Goal: Information Seeking & Learning: Learn about a topic

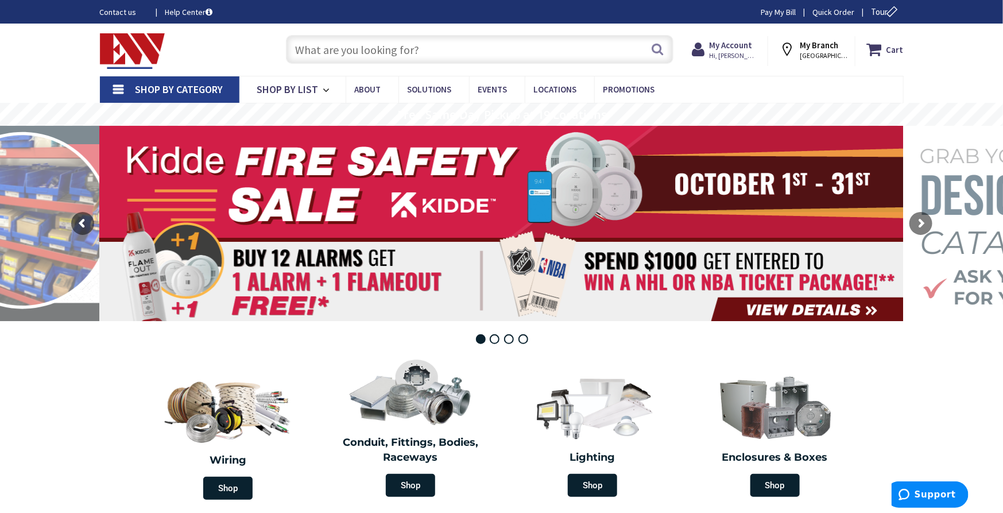
click at [377, 53] on input "text" at bounding box center [479, 49] width 387 height 29
click at [378, 48] on input "text" at bounding box center [479, 49] width 387 height 29
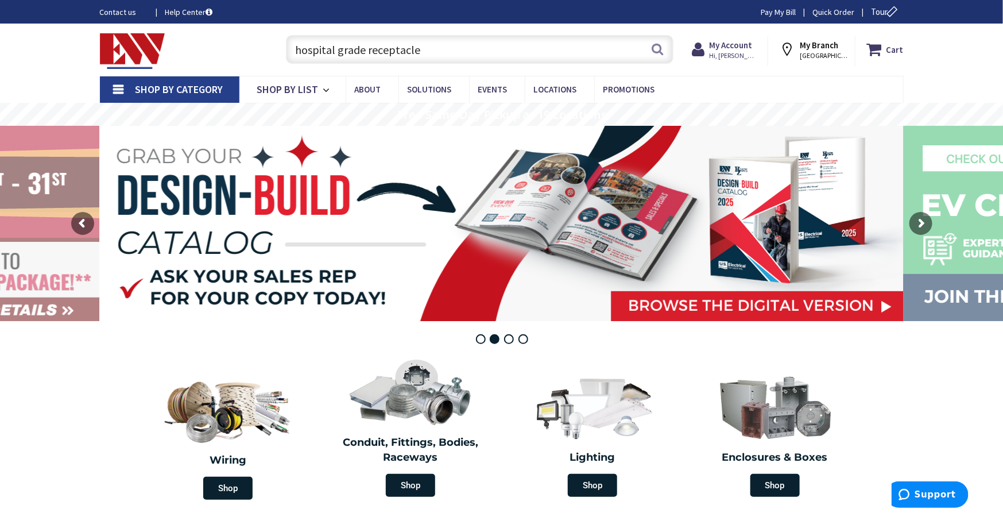
type input "hospital grade receptacle"
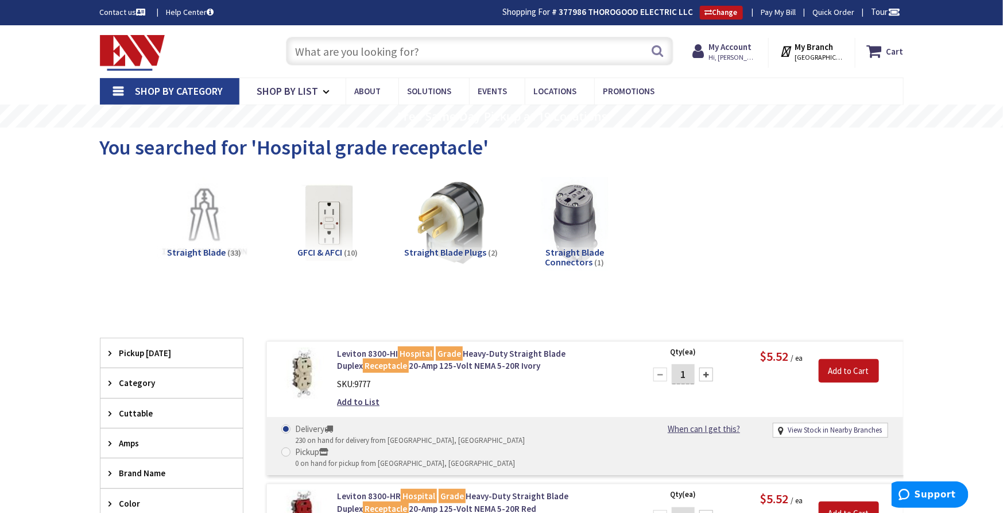
click at [342, 48] on input "text" at bounding box center [479, 51] width 387 height 29
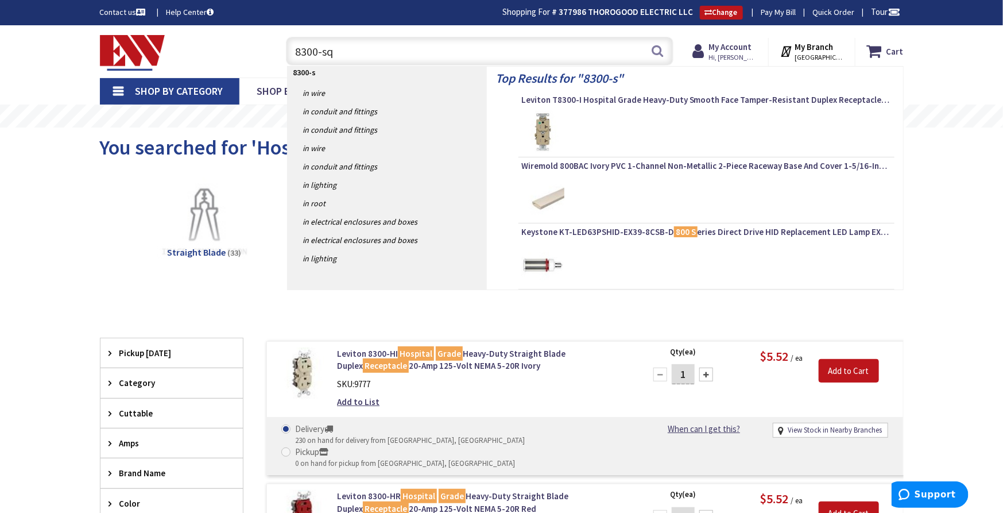
type input "8300-sqw"
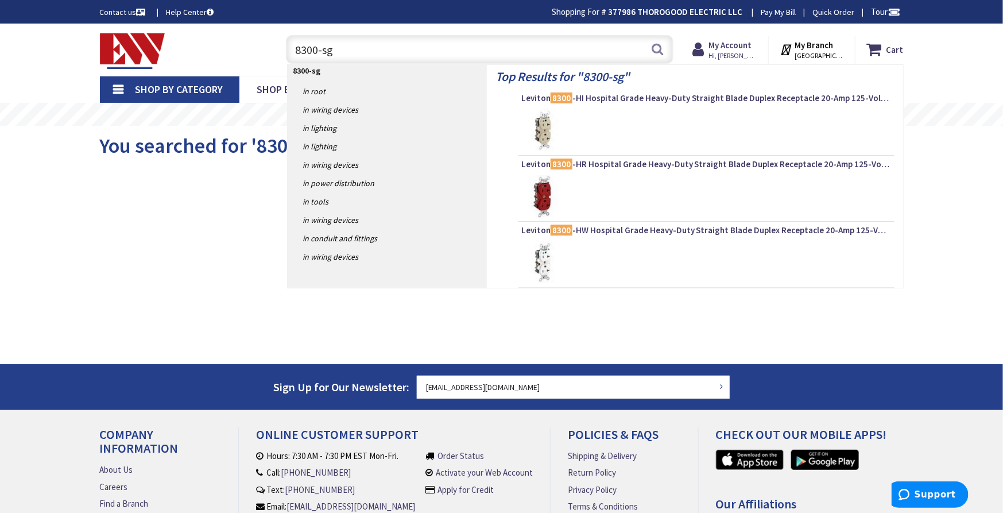
type input "8300-sgw"
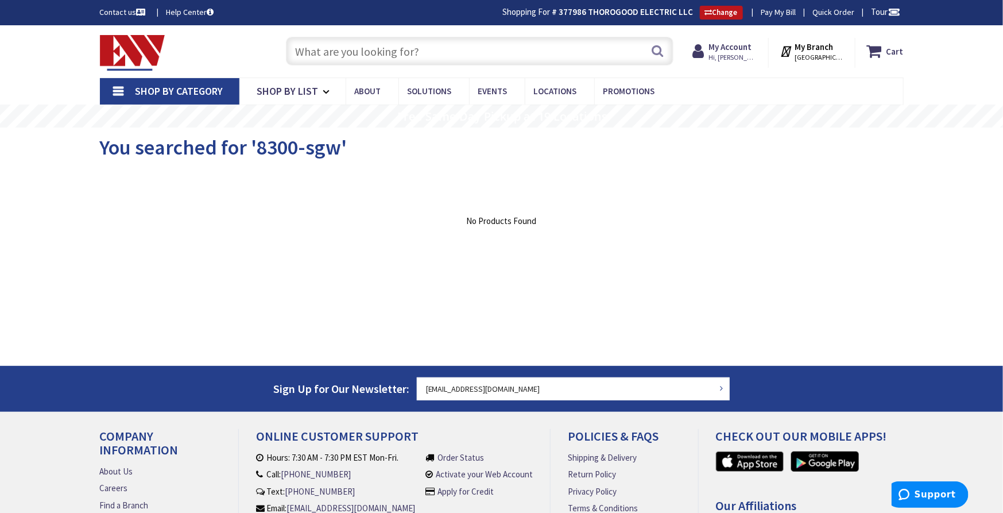
click at [350, 55] on input "text" at bounding box center [479, 51] width 387 height 29
type input "hospital grade receptacle"
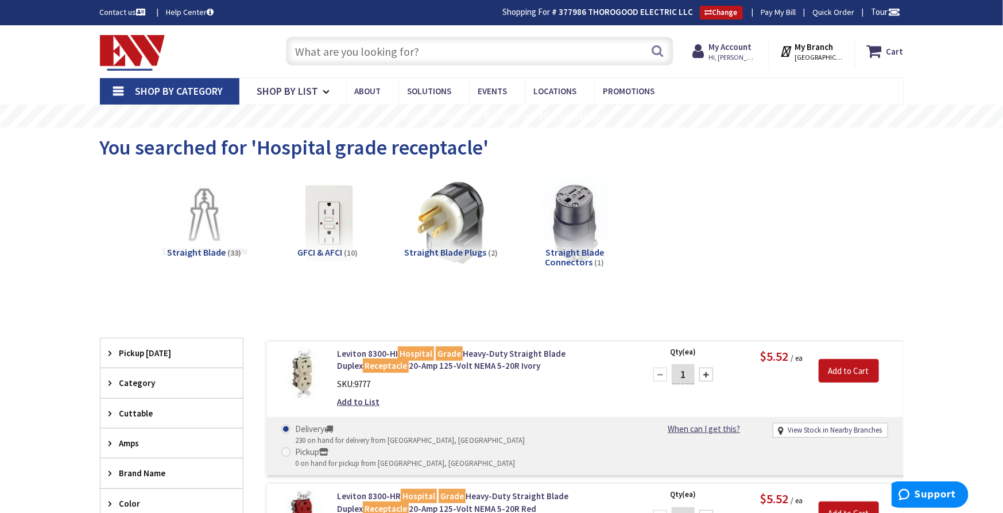
click at [374, 54] on input "text" at bounding box center [479, 51] width 387 height 29
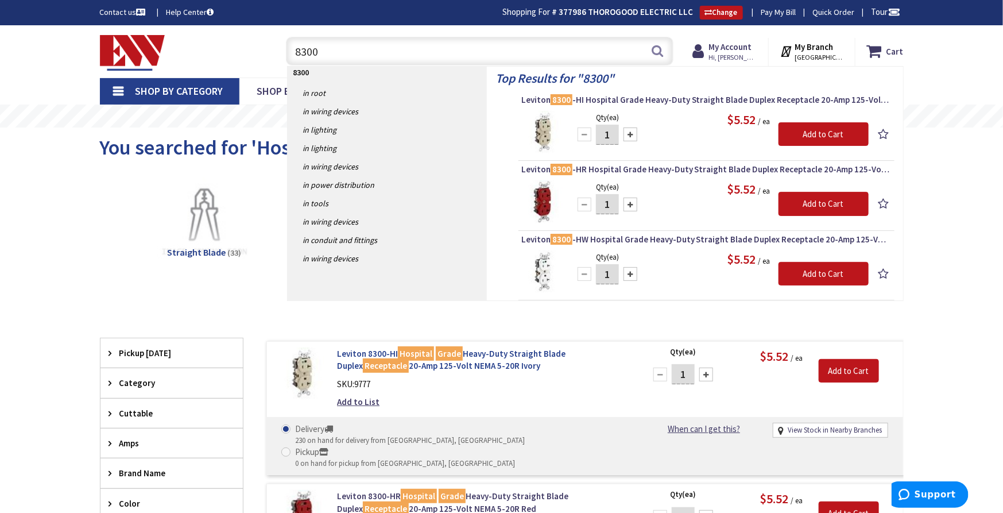
type input "8300"
click at [483, 351] on link "Leviton 8300-HI Hospital Grade Heavy-Duty Straight Blade Duplex Receptacle 20-A…" at bounding box center [483, 359] width 292 height 25
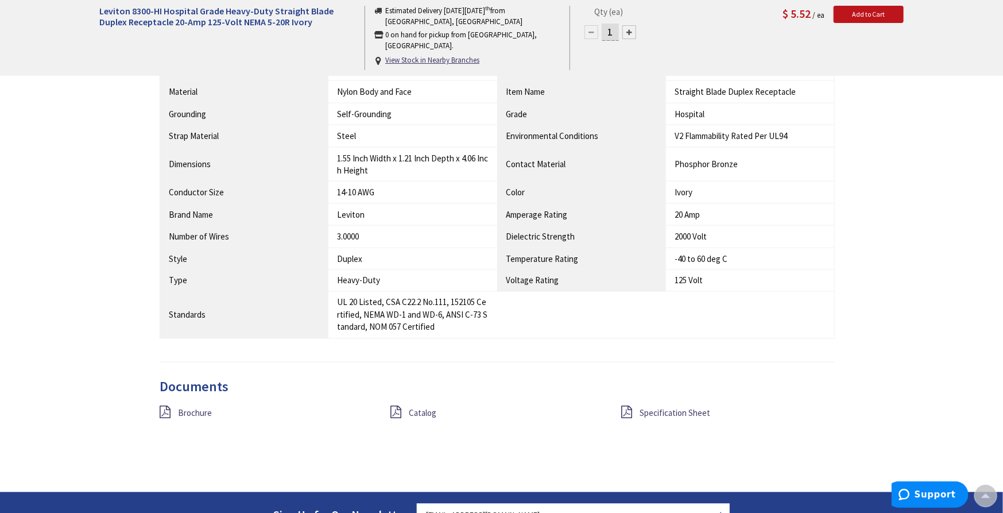
scroll to position [1022, 0]
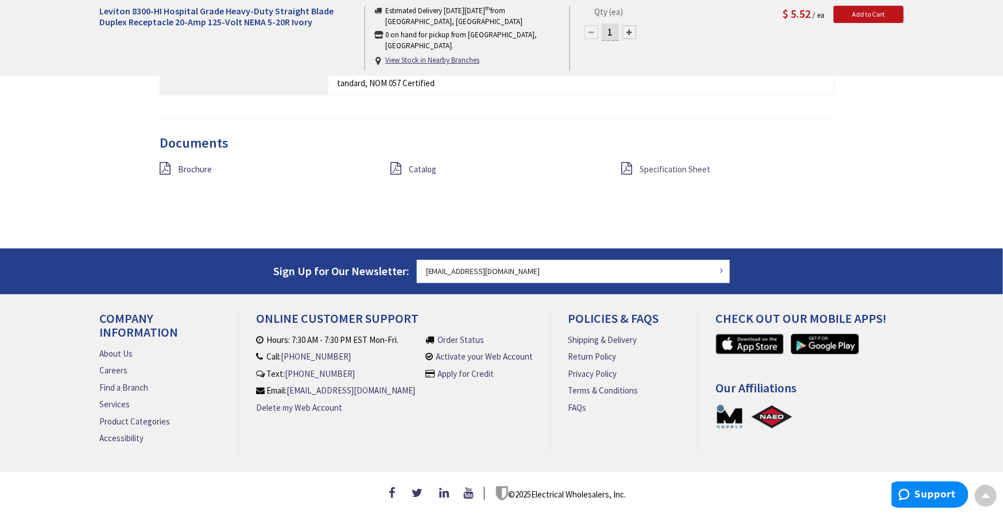
click at [699, 164] on span "Specification Sheet" at bounding box center [675, 169] width 71 height 11
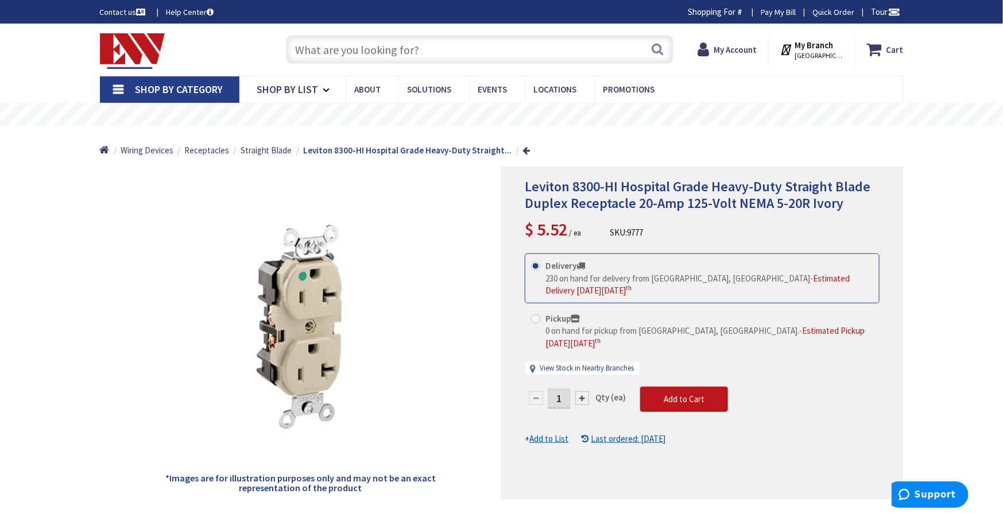
click at [371, 55] on input "text" at bounding box center [479, 49] width 387 height 29
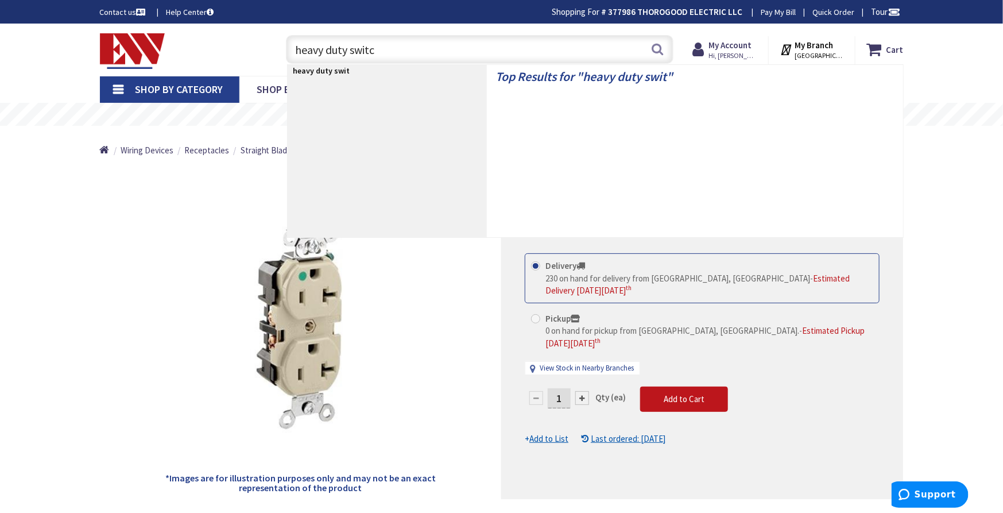
type input "heavy duty switch"
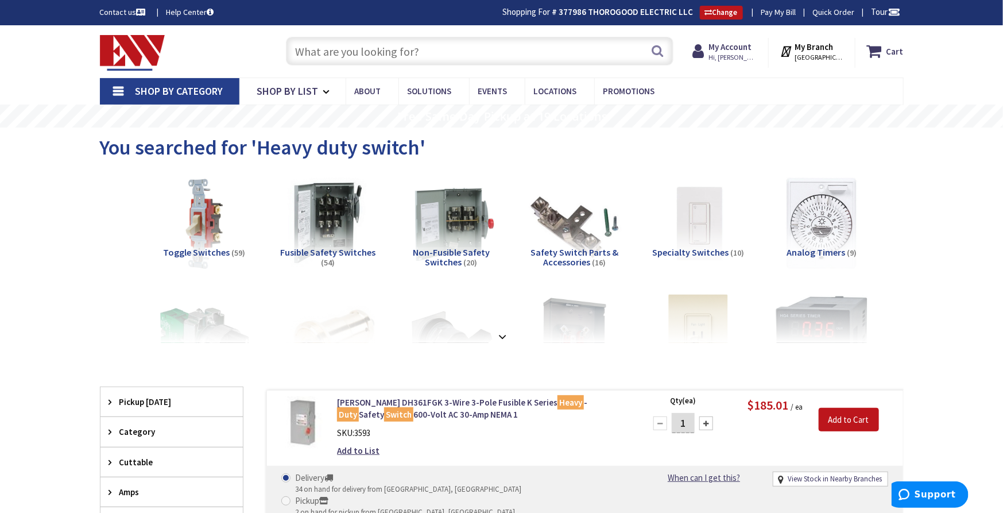
click at [359, 50] on input "text" at bounding box center [479, 51] width 387 height 29
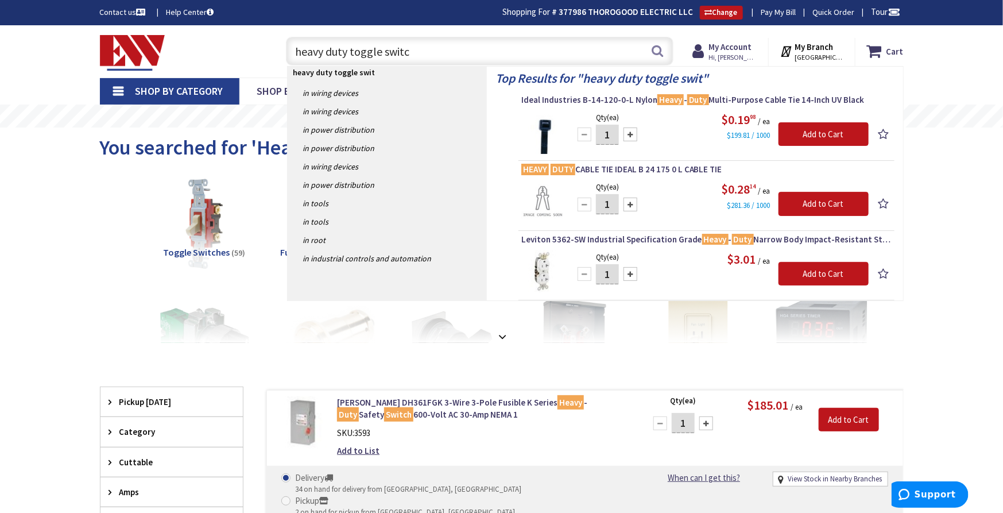
type input "heavy duty toggle switch"
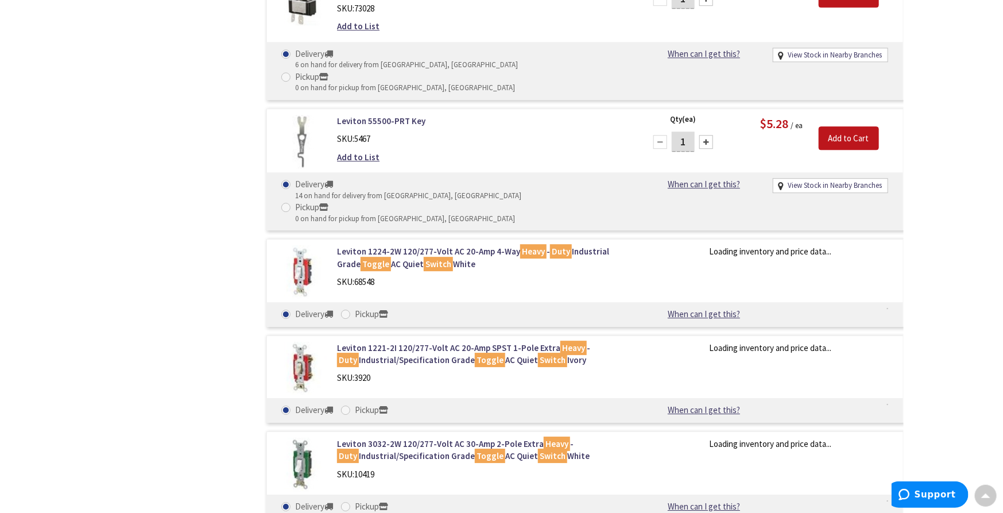
scroll to position [1390, 0]
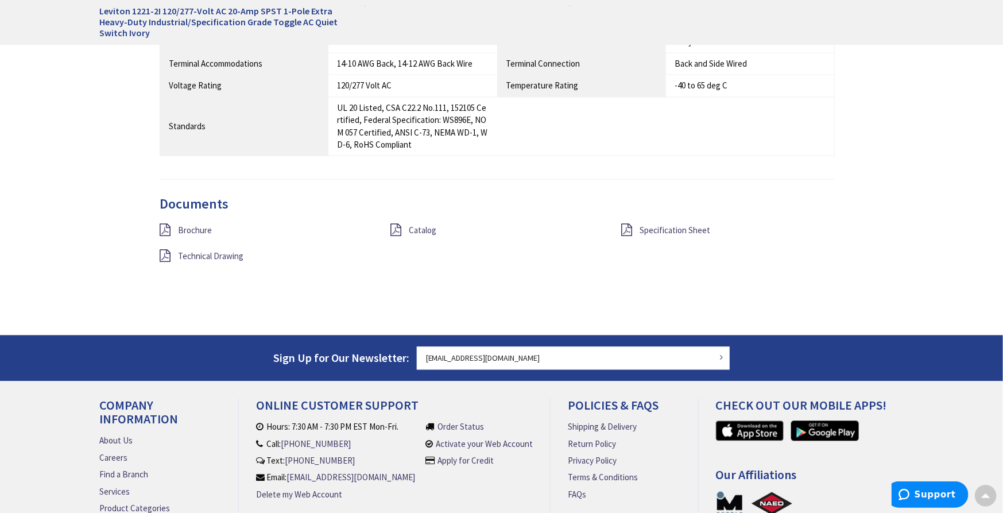
scroll to position [1020, 0]
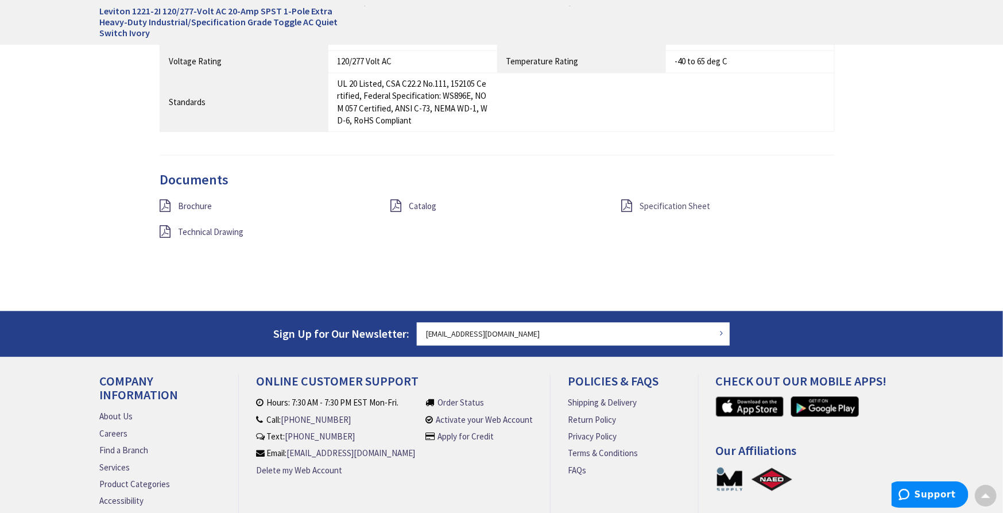
click at [675, 206] on span "Specification Sheet" at bounding box center [675, 206] width 71 height 11
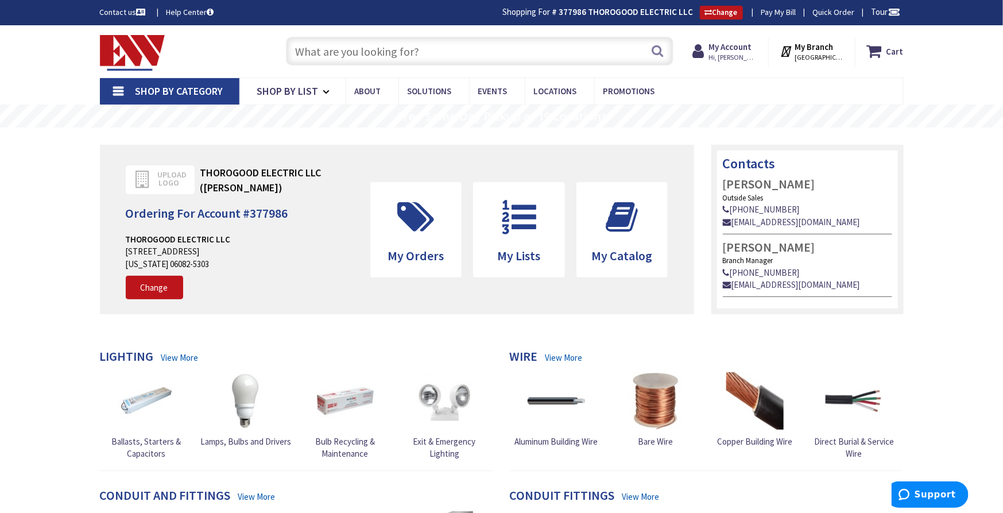
click at [359, 48] on input "text" at bounding box center [479, 51] width 387 height 29
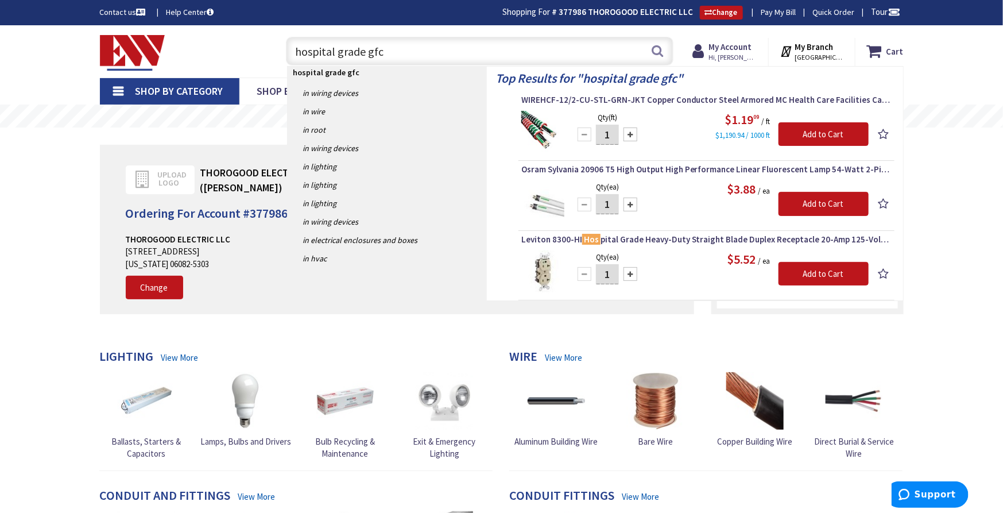
type input "hospital grade gfci"
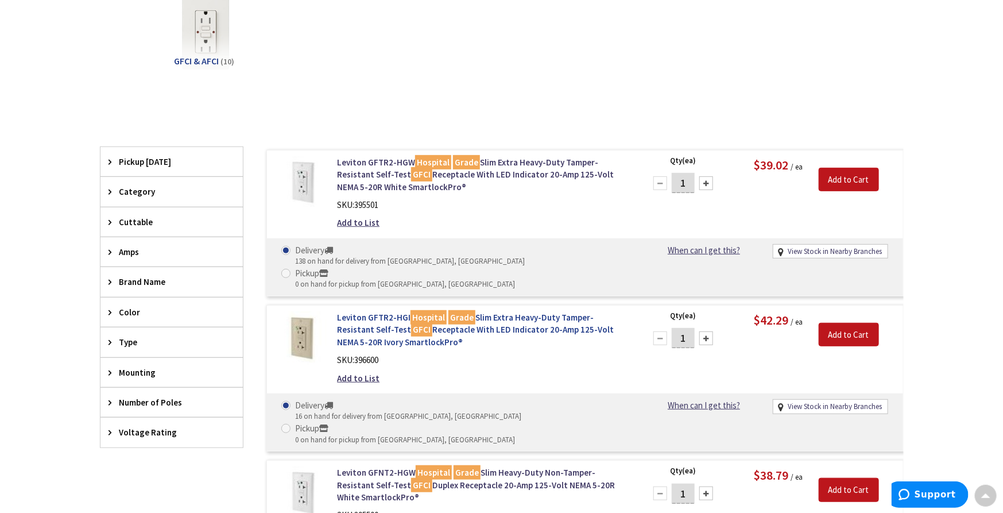
scroll to position [192, 0]
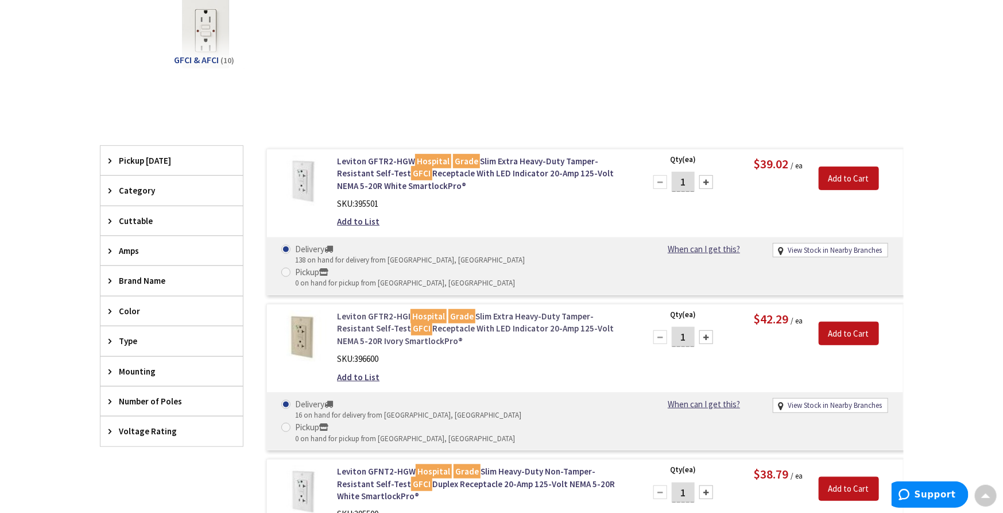
click at [506, 310] on link "Leviton GFTR2-HGI Hospital Grade Slim Extra Heavy-Duty Tamper-Resistant Self-Te…" at bounding box center [483, 328] width 292 height 37
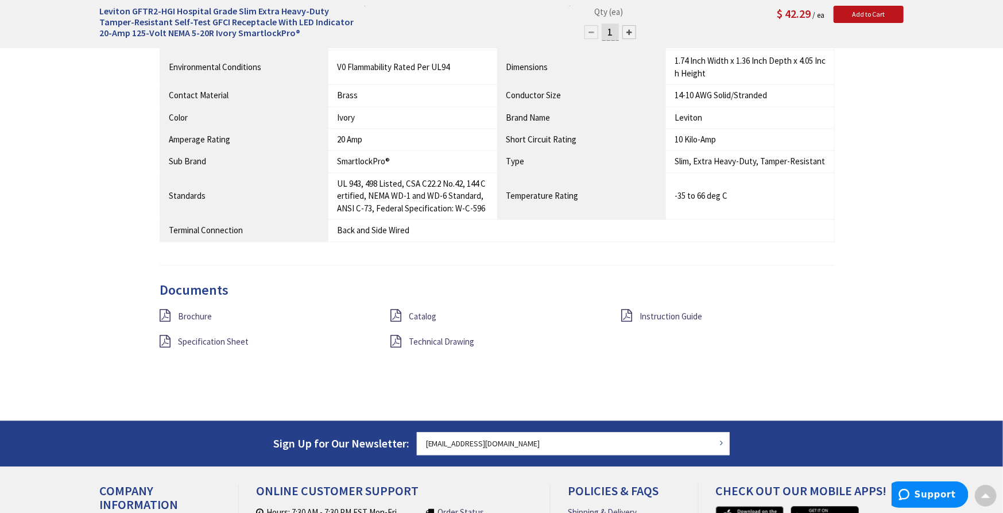
scroll to position [1022, 0]
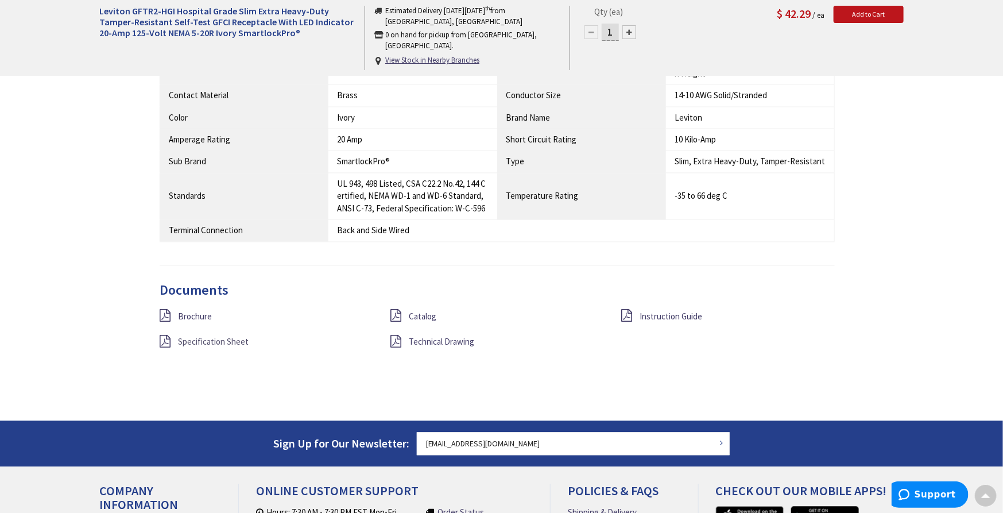
click at [232, 338] on span "Specification Sheet" at bounding box center [213, 341] width 71 height 11
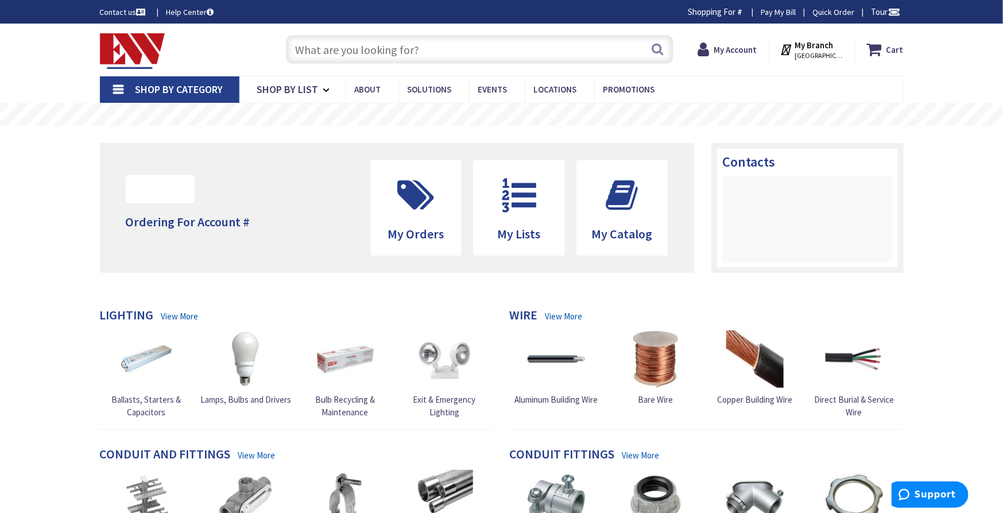
click at [386, 44] on input "text" at bounding box center [479, 49] width 387 height 29
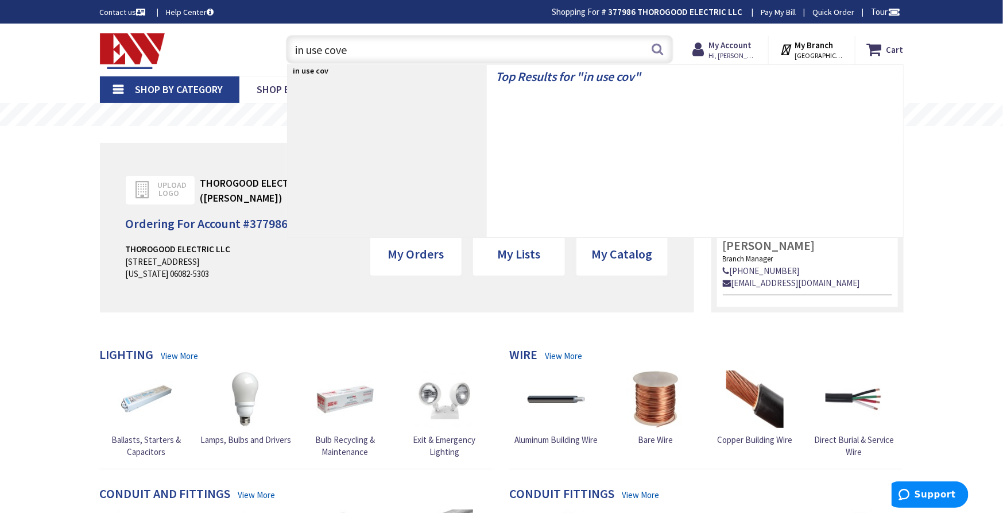
type input "in use cover"
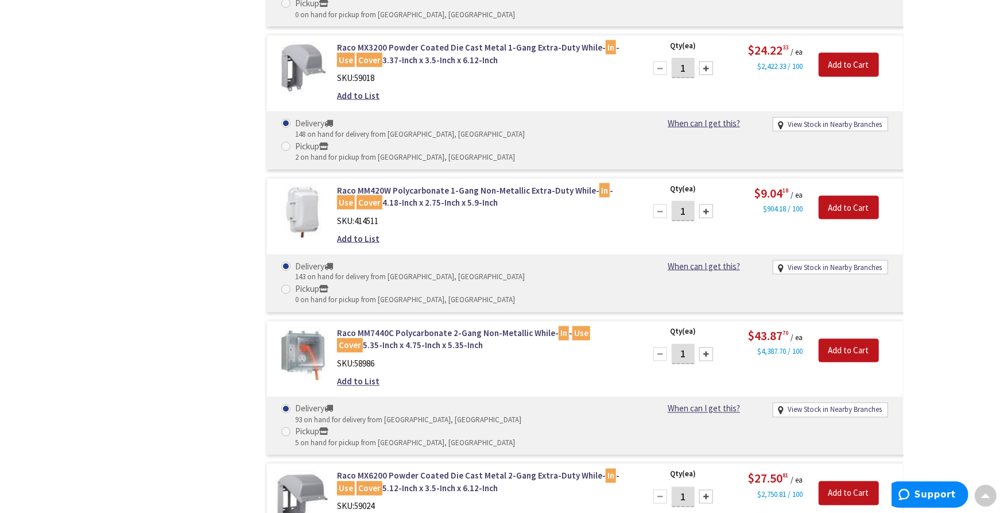
scroll to position [704, 0]
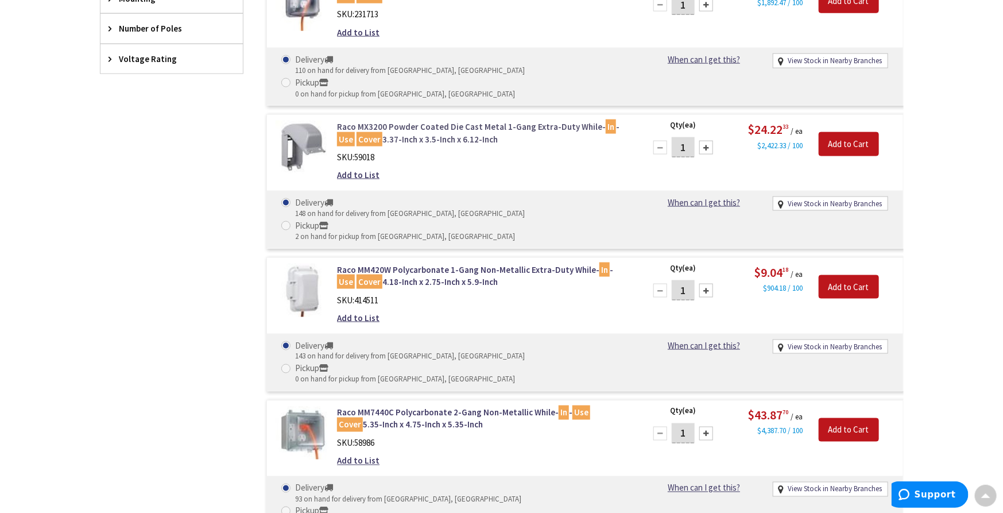
click at [400, 121] on link "Raco MX3200 Powder Coated Die Cast Metal 1-Gang Extra-Duty While- In - Use Cove…" at bounding box center [483, 133] width 292 height 25
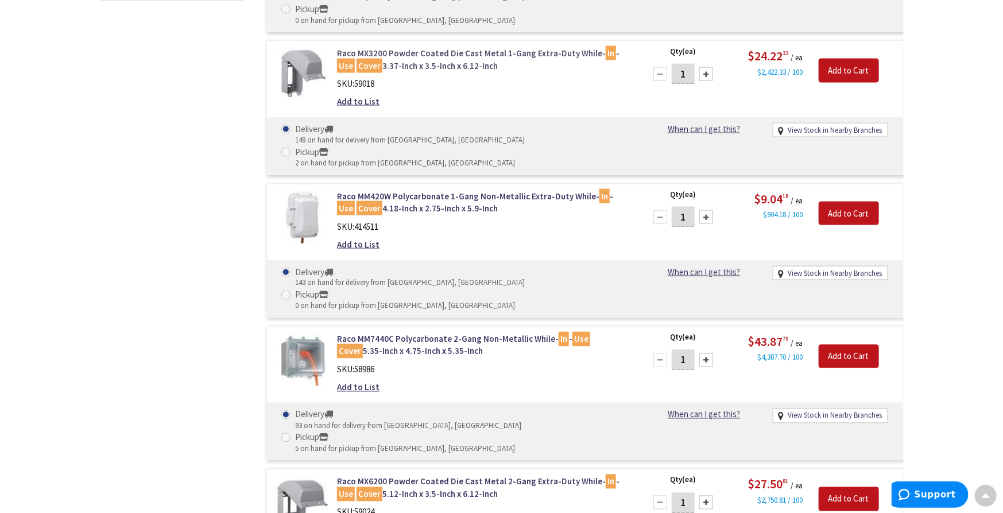
scroll to position [915, 0]
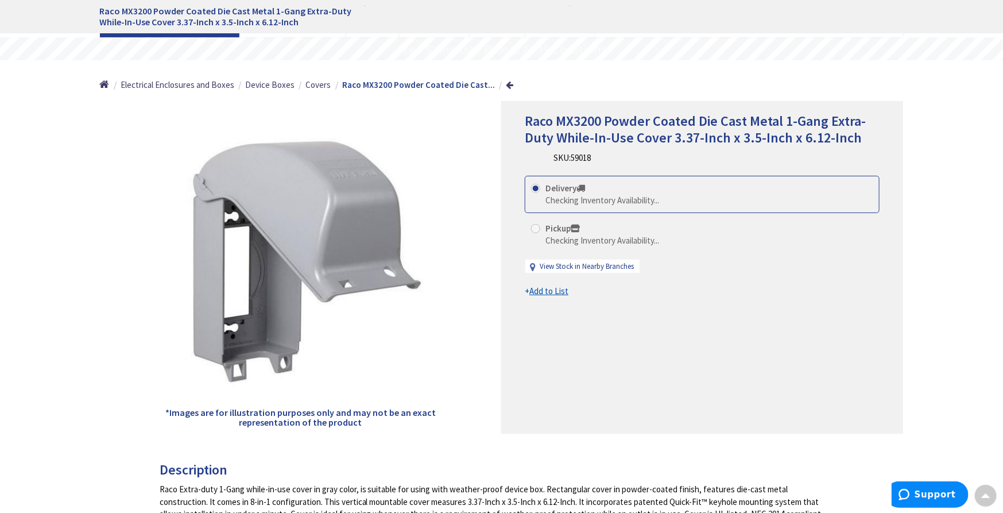
scroll to position [64, 0]
